Goal: Transaction & Acquisition: Purchase product/service

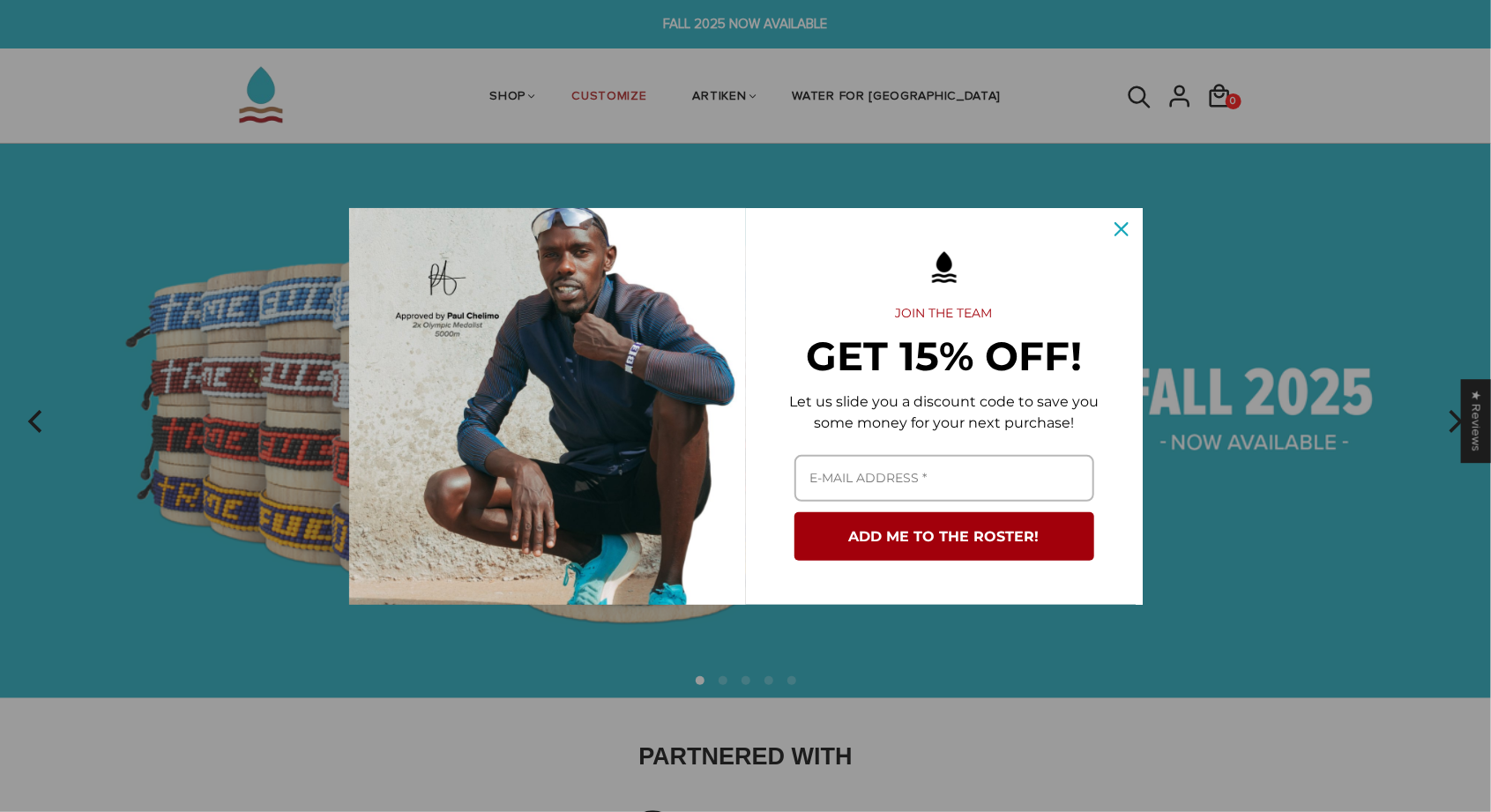
click at [868, 508] on div "This field is required The email address must contain @ and a valid domain" at bounding box center [944, 478] width 362 height 68
click at [1116, 228] on icon "close icon" at bounding box center [1121, 229] width 14 height 14
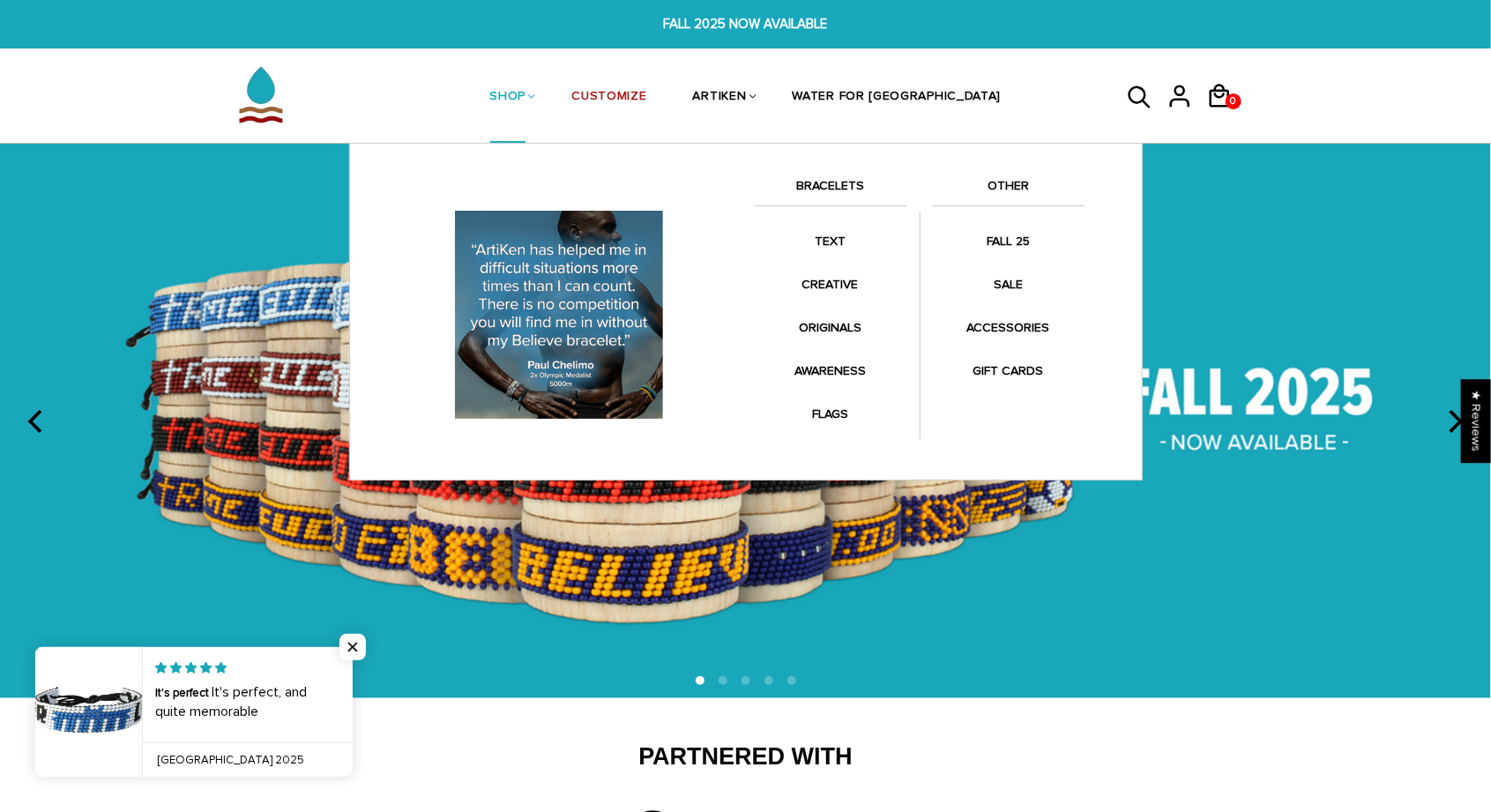
click at [527, 91] on link "SHOP" at bounding box center [507, 98] width 36 height 93
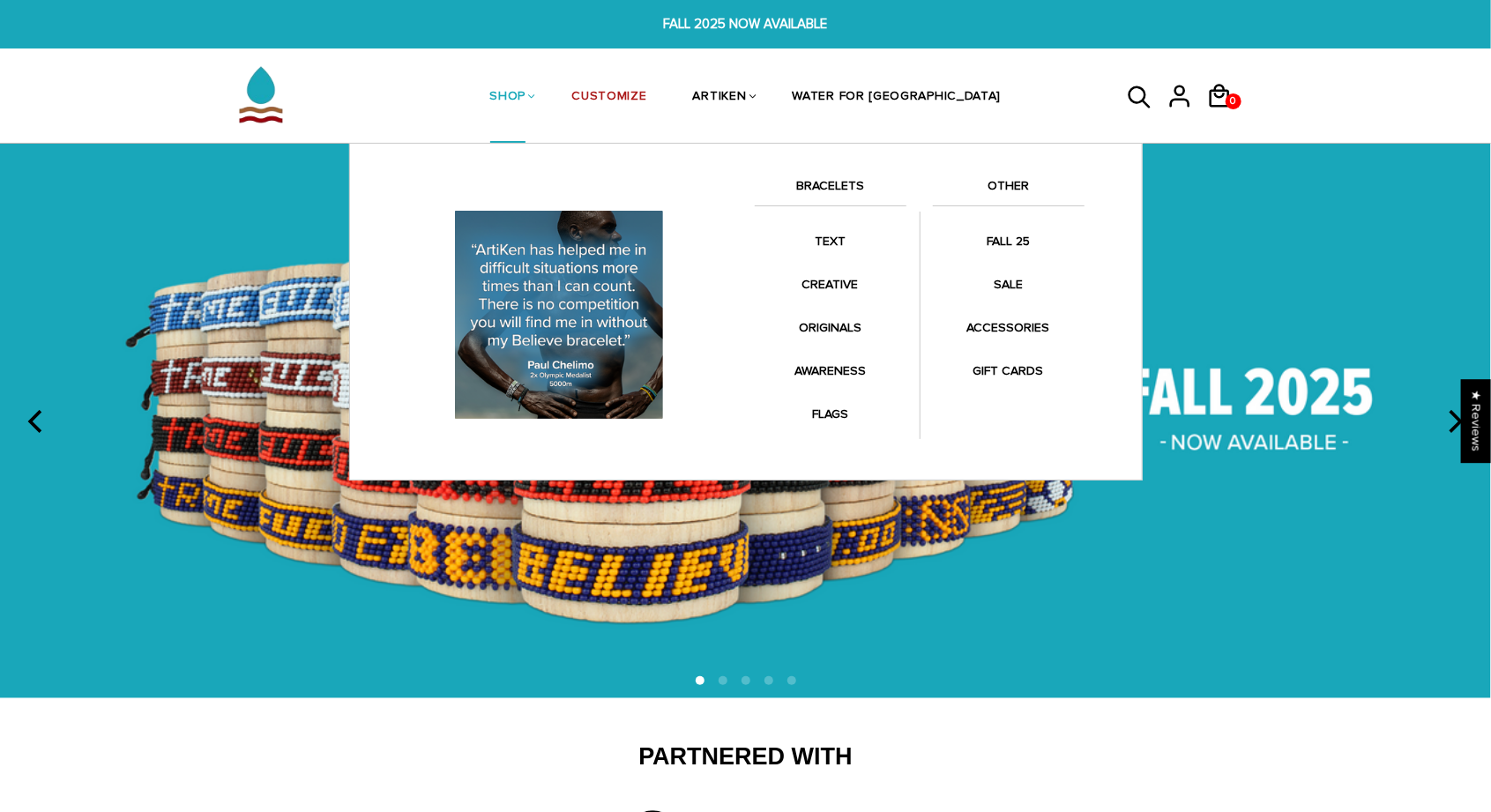
click at [843, 181] on link "BRACELETS" at bounding box center [831, 190] width 152 height 30
click at [832, 190] on link "BRACELETS" at bounding box center [831, 190] width 152 height 30
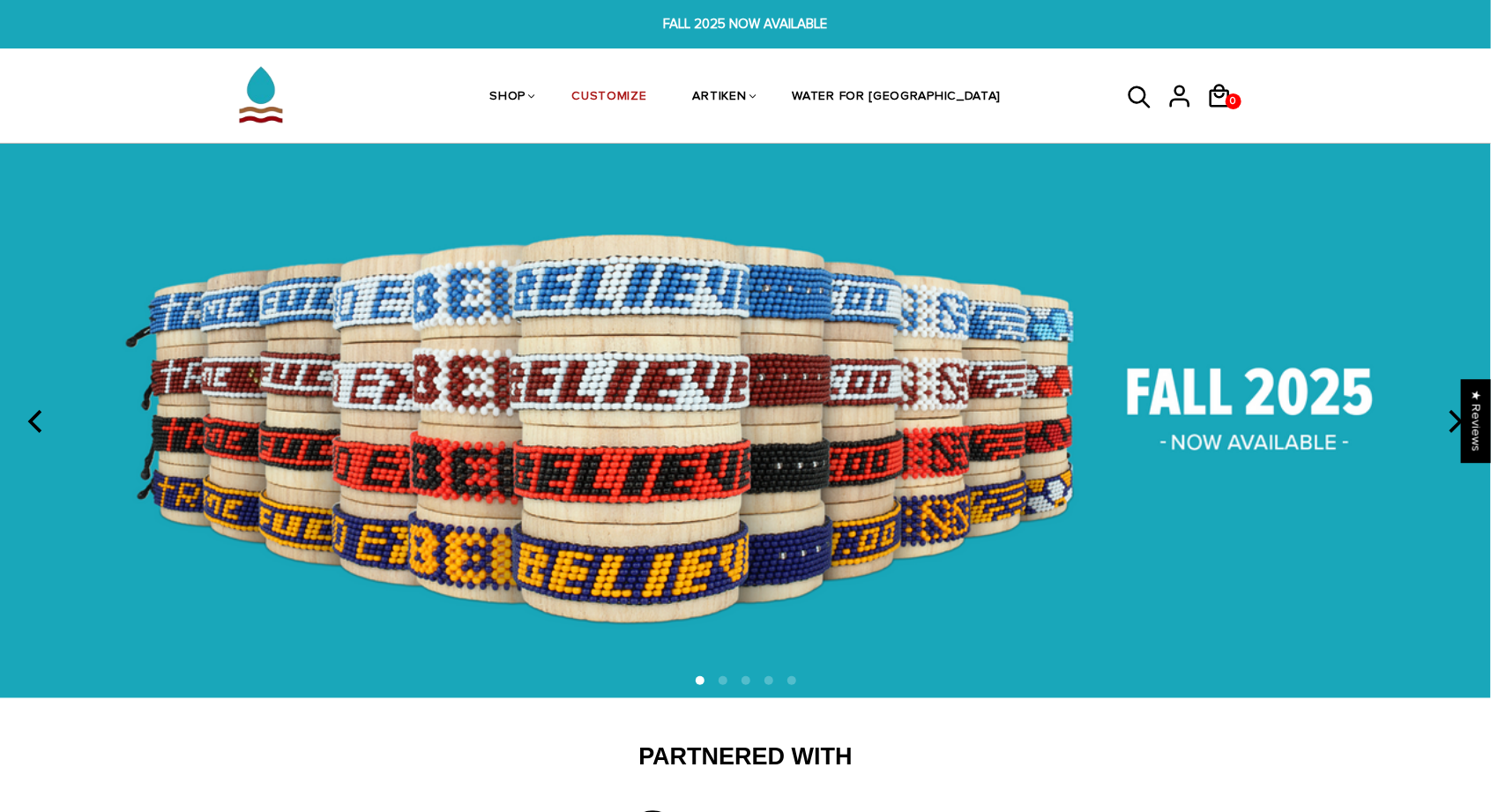
click at [522, 495] on img at bounding box center [746, 421] width 1491 height 555
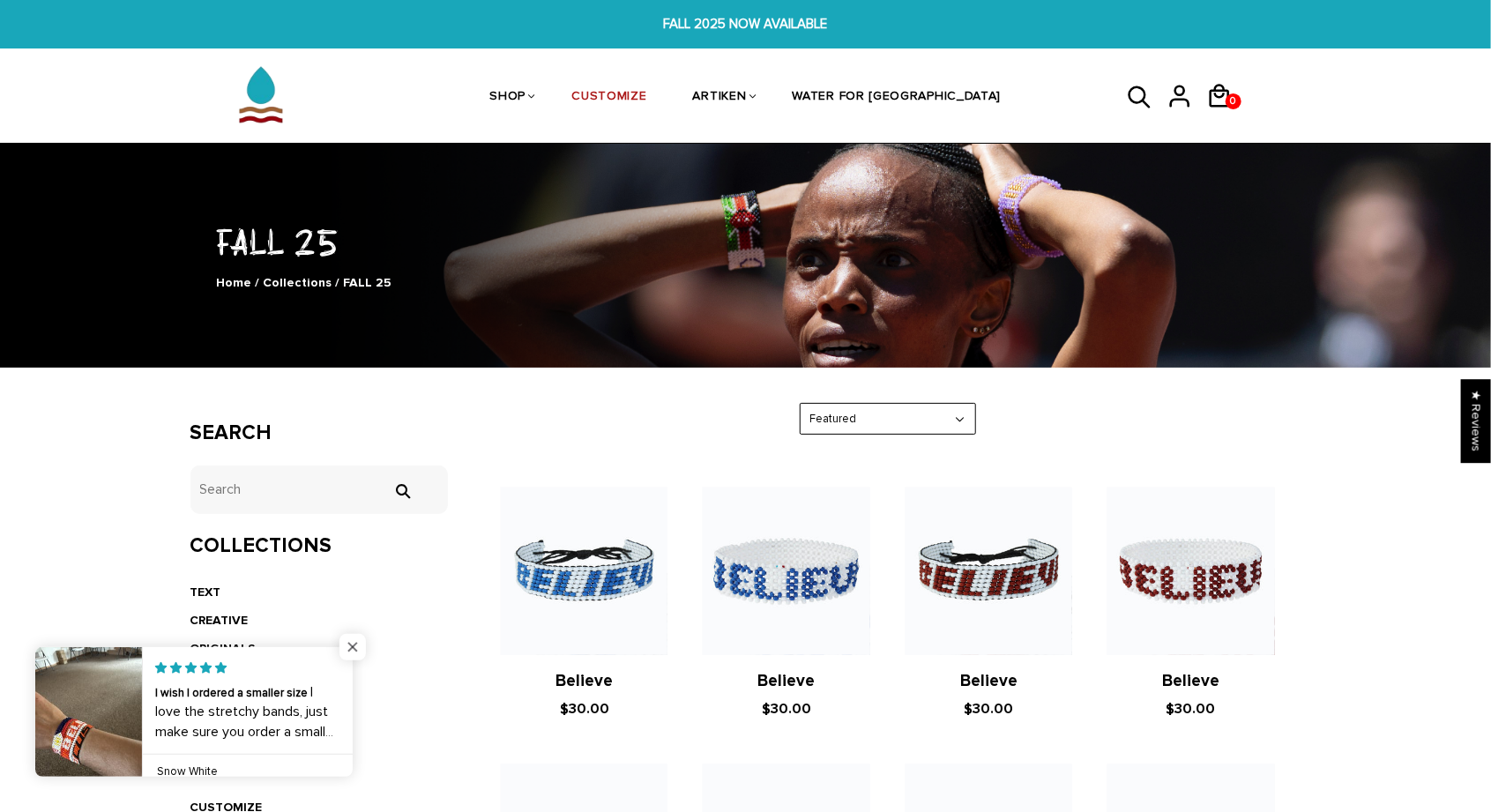
click at [347, 644] on span "Close popup widget" at bounding box center [353, 646] width 27 height 27
